Goal: Task Accomplishment & Management: Manage account settings

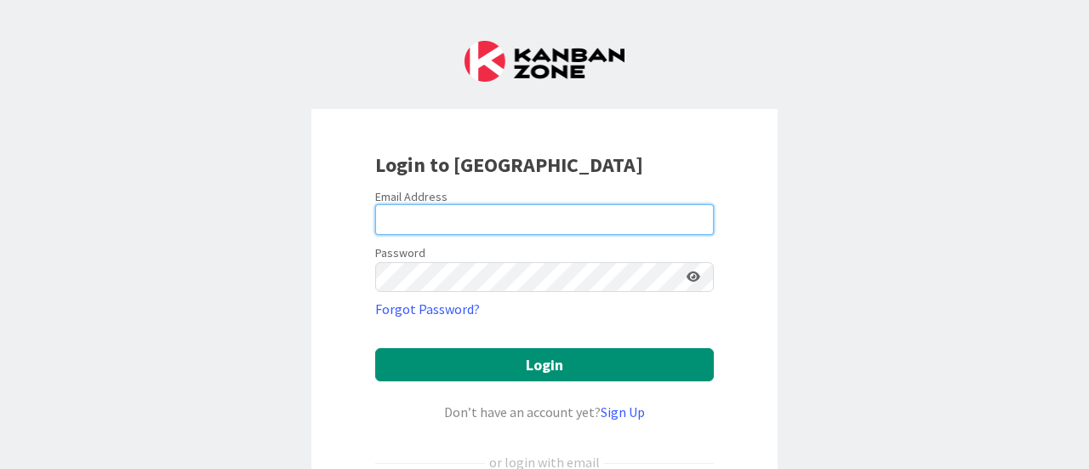
click at [420, 228] on input "email" at bounding box center [544, 219] width 339 height 31
type input "[EMAIL_ADDRESS][DOMAIN_NAME]"
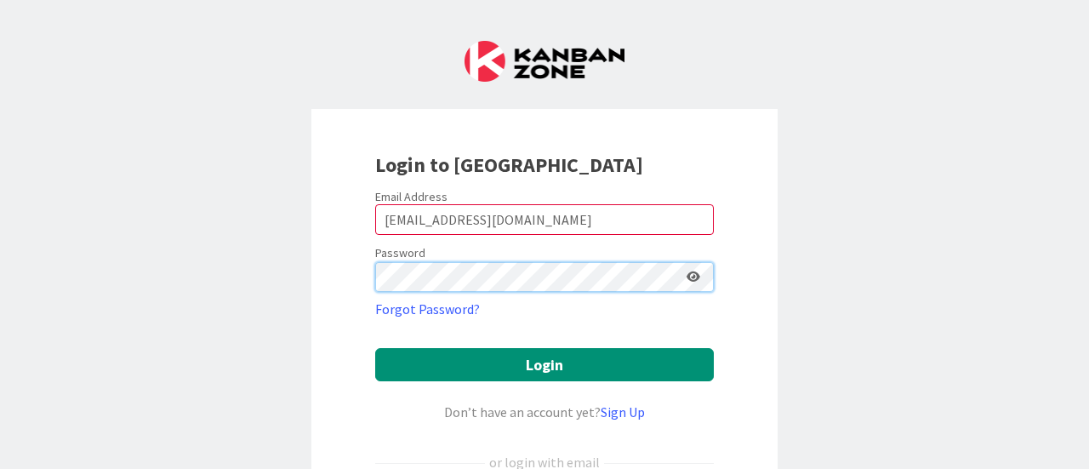
click at [325, 289] on div "Login to [GEOGRAPHIC_DATA] Email Address [EMAIL_ADDRESS][DOMAIN_NAME] Password …" at bounding box center [545, 336] width 466 height 454
click at [318, 268] on div "Login to [GEOGRAPHIC_DATA] Email Address [EMAIL_ADDRESS][DOMAIN_NAME] Password …" at bounding box center [545, 336] width 466 height 454
click at [375, 348] on button "Login" at bounding box center [544, 364] width 339 height 33
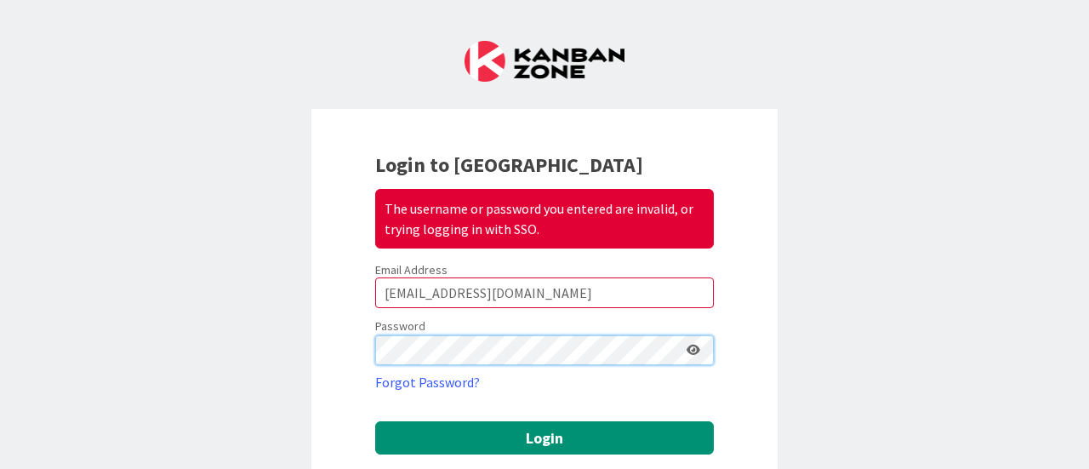
click at [317, 352] on div "Login to Kanban Zone The username or password you entered are invalid, or tryin…" at bounding box center [545, 373] width 466 height 528
click at [375, 421] on button "Login" at bounding box center [544, 437] width 339 height 33
click at [318, 348] on div "Login to Kanban Zone The username or password you entered are invalid, or tryin…" at bounding box center [545, 373] width 466 height 528
click at [375, 421] on button "Login" at bounding box center [544, 437] width 339 height 33
click at [366, 336] on div "Login to Kanban Zone The username or password you entered are invalid, or tryin…" at bounding box center [545, 373] width 466 height 528
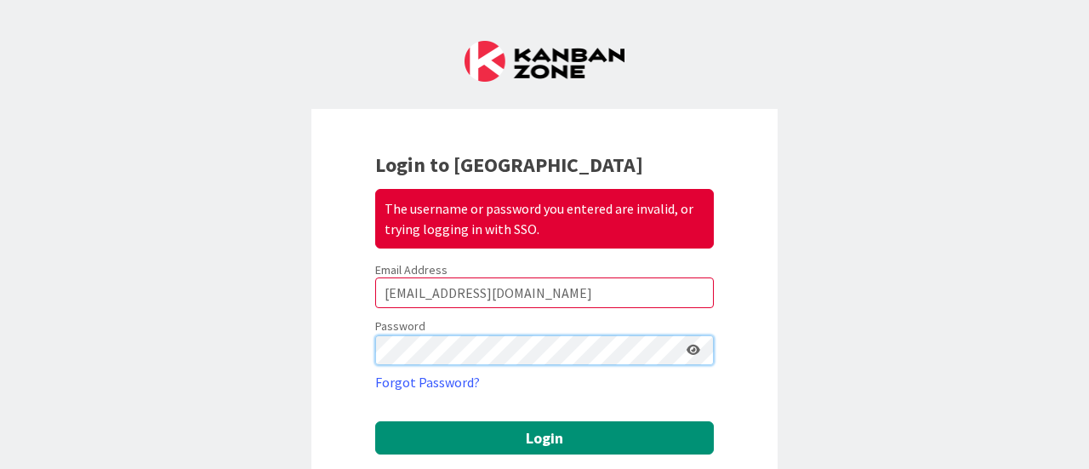
click at [375, 421] on button "Login" at bounding box center [544, 437] width 339 height 33
click at [339, 341] on div "Login to Kanban Zone The username or password you entered are invalid, or tryin…" at bounding box center [545, 373] width 466 height 528
click at [349, 337] on div "Login to Kanban Zone The username or password you entered are invalid, or tryin…" at bounding box center [545, 373] width 466 height 528
click at [375, 421] on button "Login" at bounding box center [544, 437] width 339 height 33
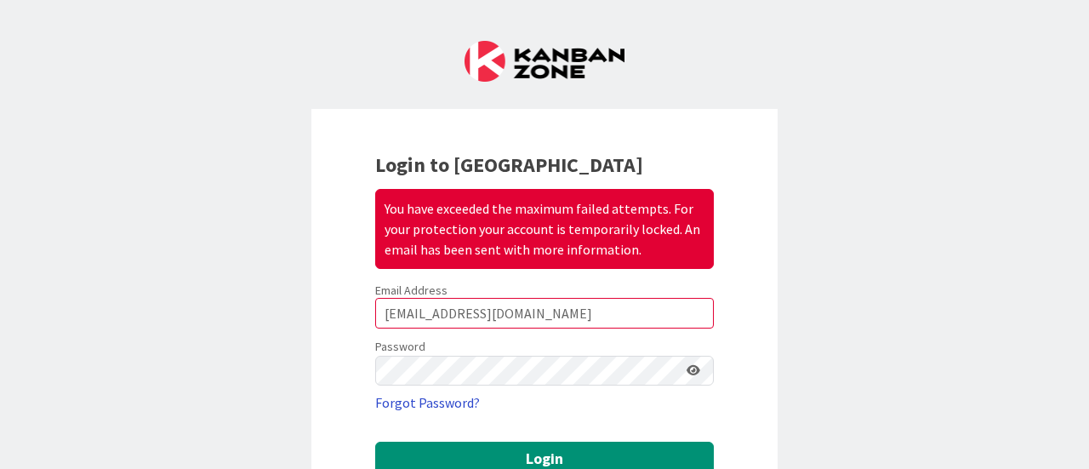
click at [432, 397] on link "Forgot Password?" at bounding box center [427, 402] width 105 height 20
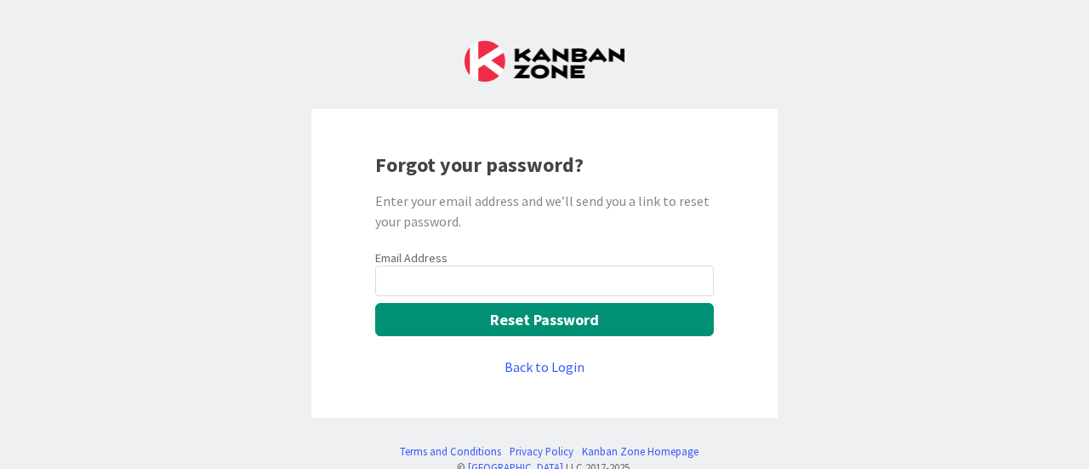
click at [409, 275] on input "email" at bounding box center [544, 281] width 339 height 31
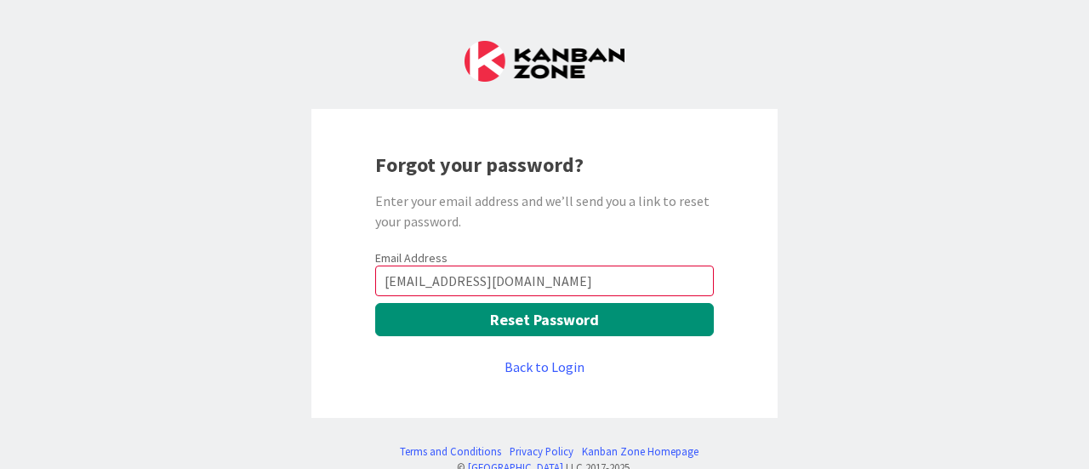
type input "[EMAIL_ADDRESS][DOMAIN_NAME]"
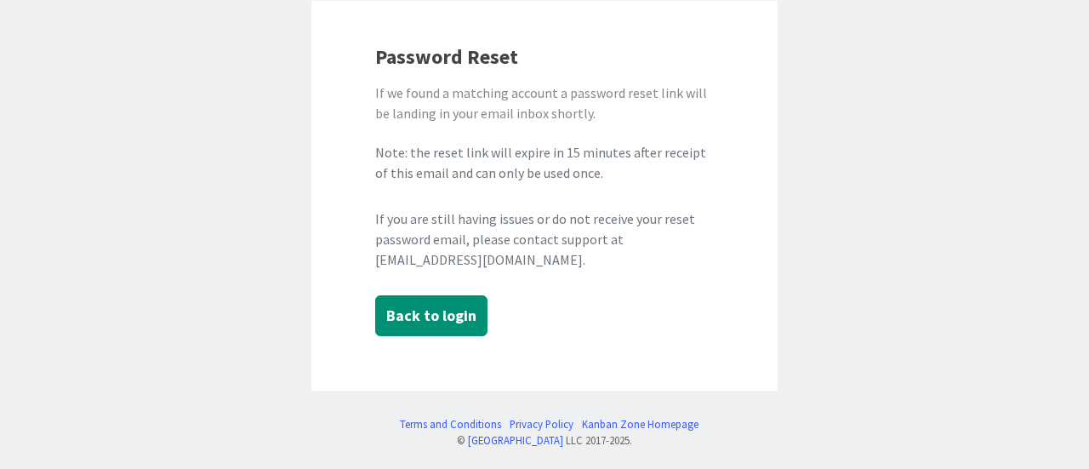
scroll to position [112, 0]
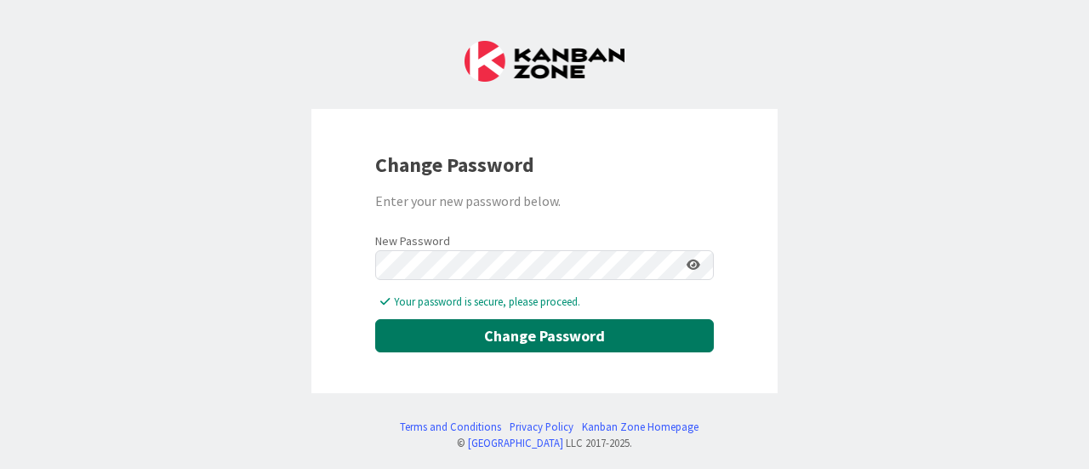
click at [586, 339] on button "Change Password" at bounding box center [544, 335] width 339 height 33
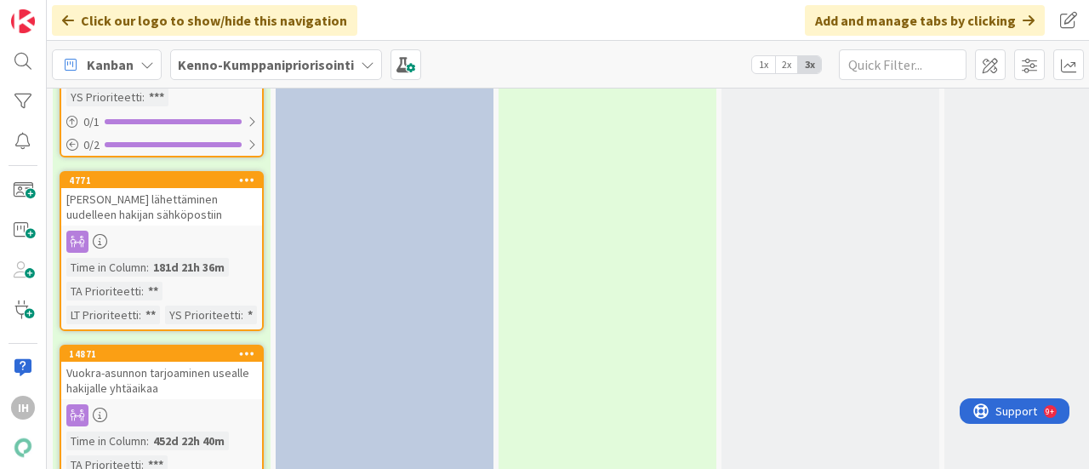
scroll to position [4085, 0]
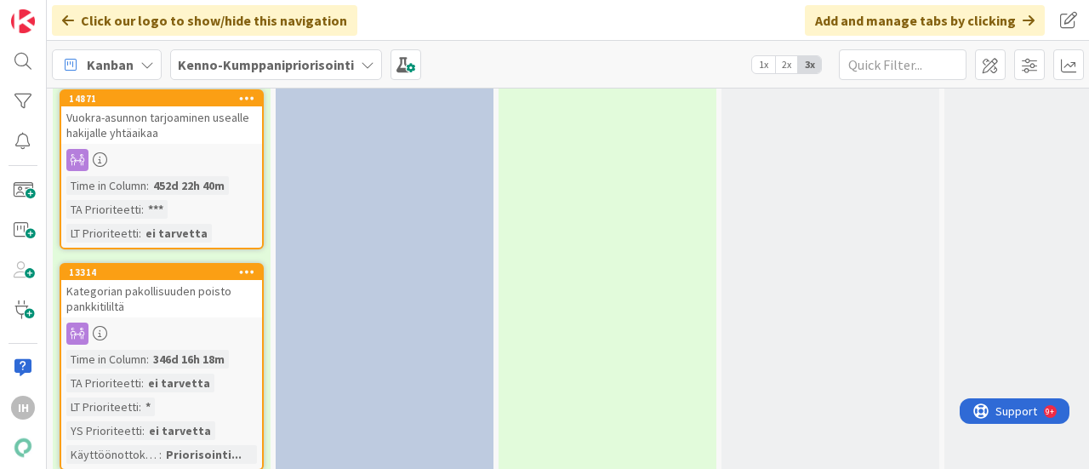
click at [235, 123] on div "Vuokra-asunnon tarjoaminen usealle hakijalle yhtäaikaa" at bounding box center [161, 124] width 201 height 37
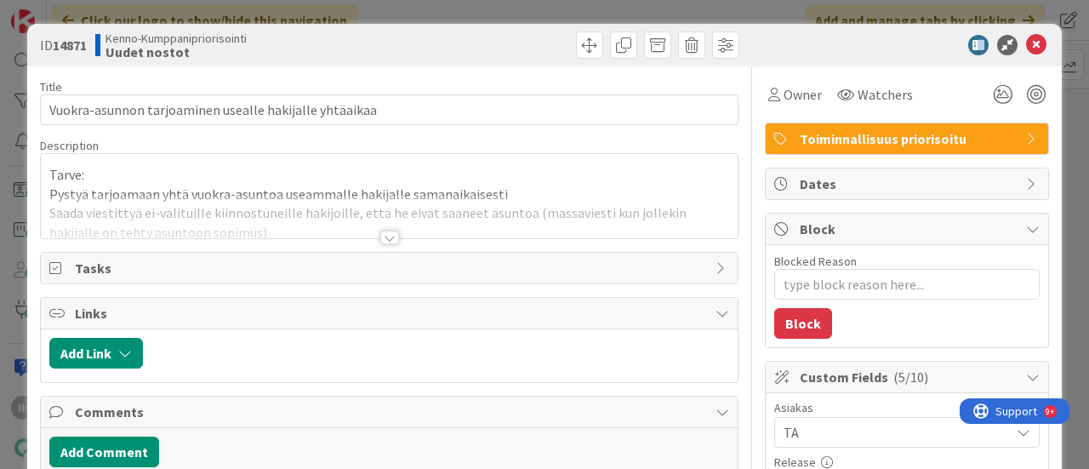
type textarea "x"
click at [381, 232] on div at bounding box center [389, 238] width 19 height 14
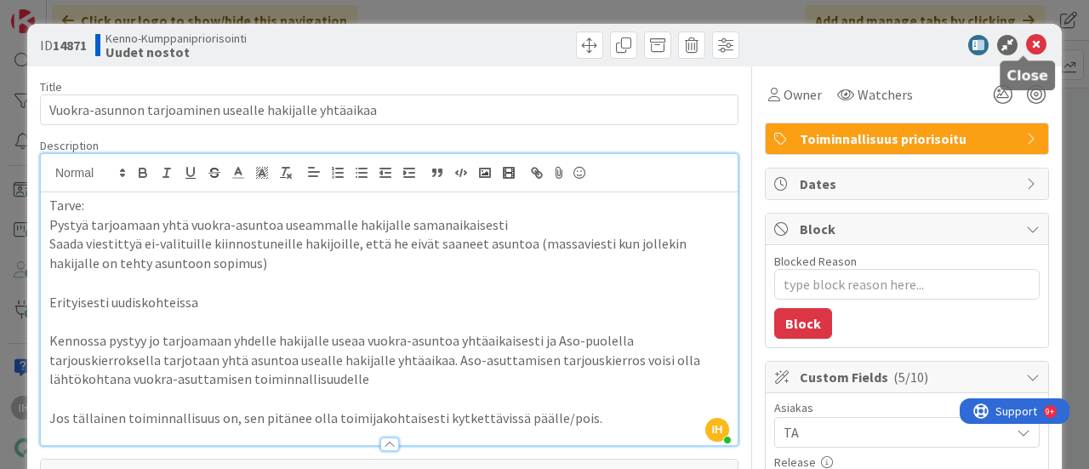
click at [1026, 40] on icon at bounding box center [1036, 45] width 20 height 20
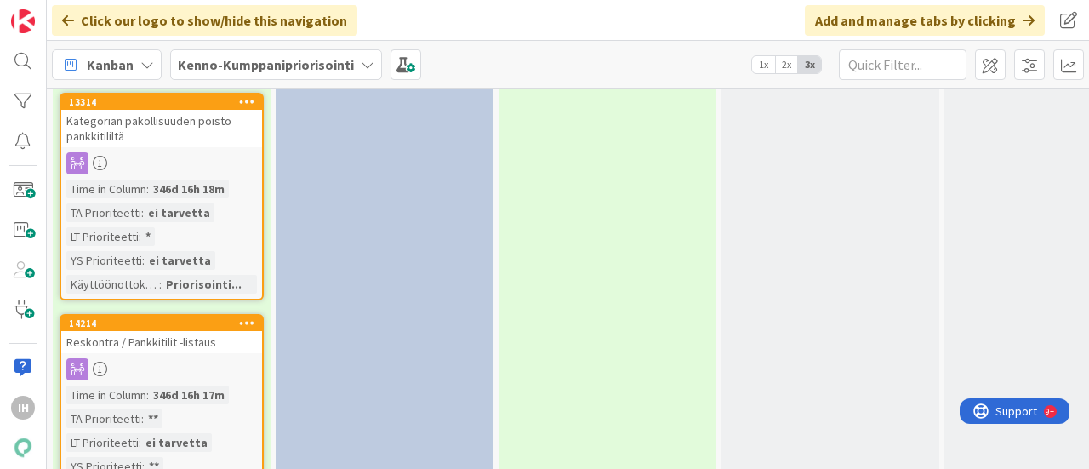
scroll to position [4426, 0]
